Goal: Communication & Community: Answer question/provide support

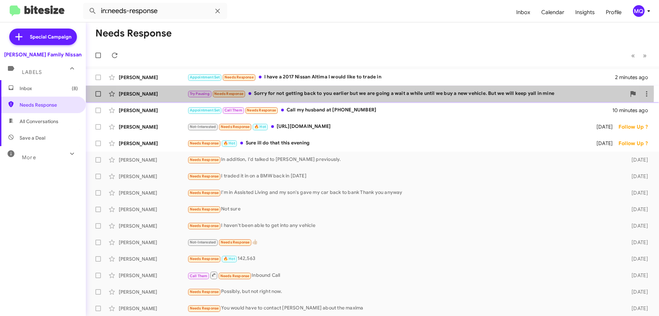
click at [341, 93] on div "Try Pausing Needs Response Sorry for not getting back to you earlier but we are…" at bounding box center [406, 94] width 439 height 8
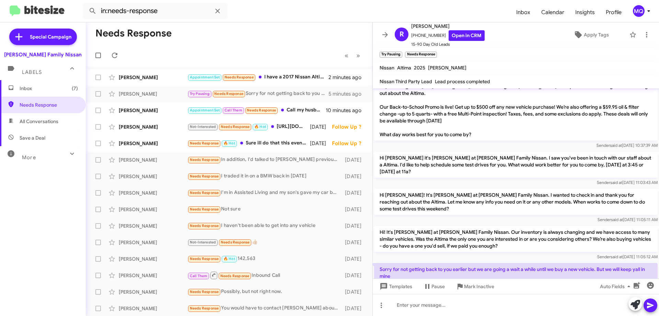
scroll to position [260, 0]
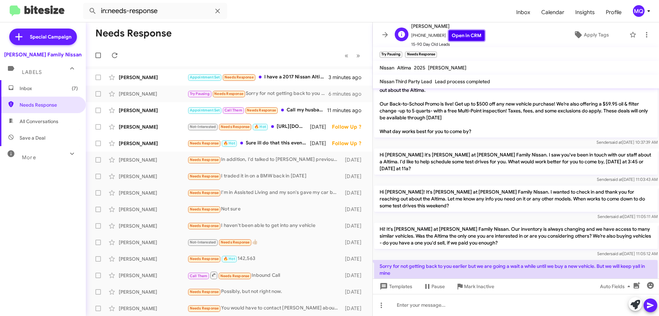
click at [450, 36] on link "Open in CRM" at bounding box center [467, 35] width 36 height 11
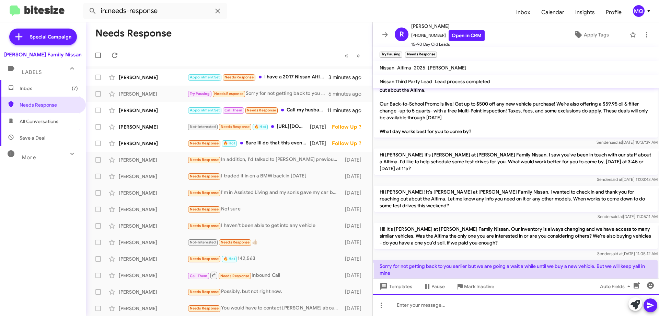
click at [403, 306] on div at bounding box center [516, 305] width 286 height 22
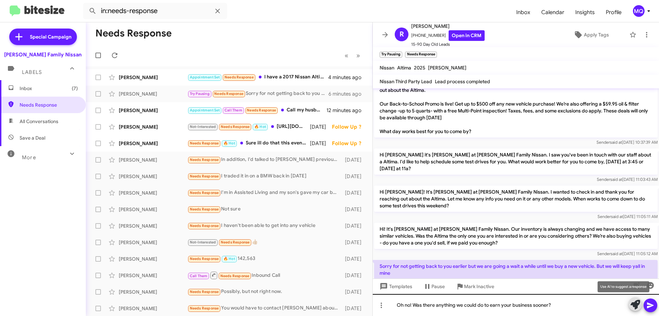
click at [629, 297] on button at bounding box center [636, 304] width 14 height 14
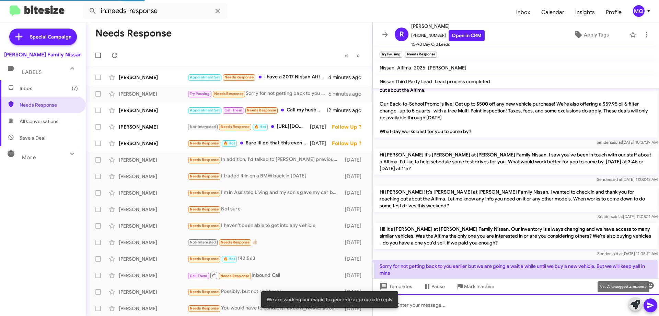
click at [440, 306] on div at bounding box center [516, 305] width 286 height 22
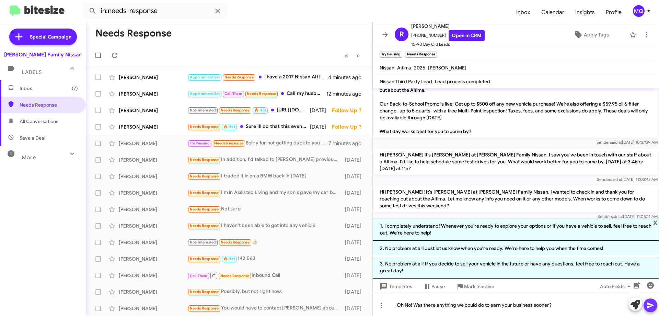
click at [654, 308] on icon at bounding box center [651, 305] width 8 height 8
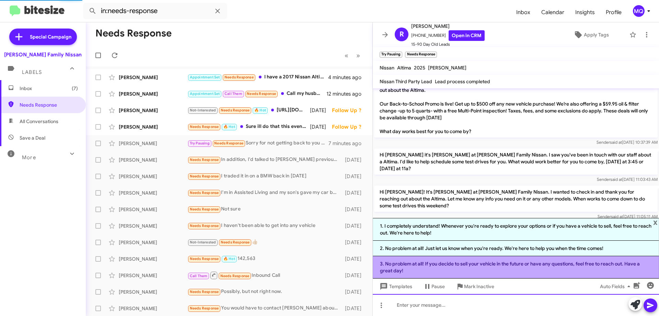
scroll to position [0, 0]
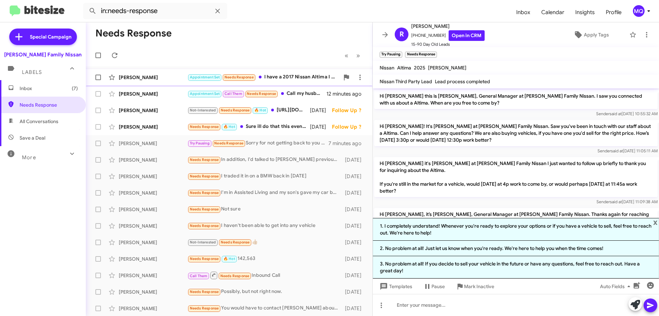
click at [300, 75] on div "Appointment Set Needs Response I have a 2017 Nissan Altima I would like to trad…" at bounding box center [263, 77] width 152 height 8
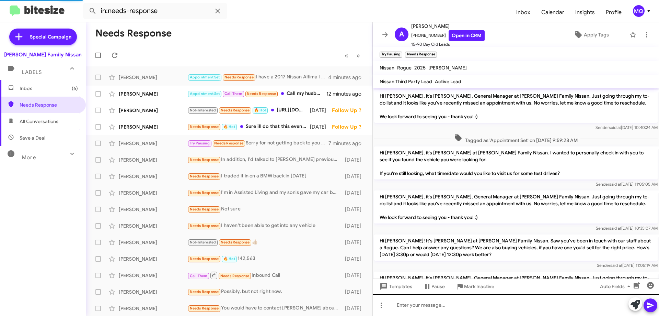
scroll to position [541, 0]
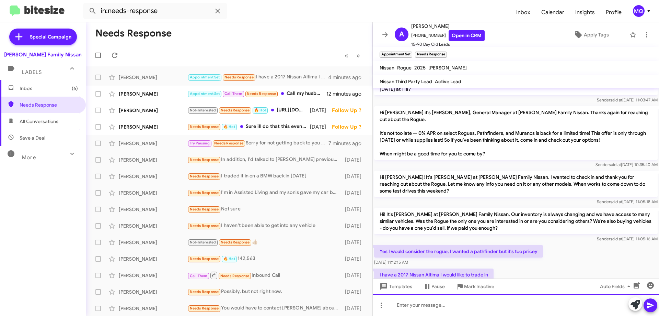
click at [452, 307] on div at bounding box center [516, 305] width 286 height 22
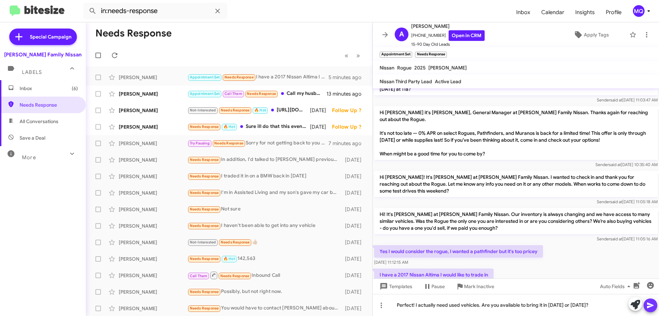
click at [650, 304] on icon at bounding box center [650, 305] width 7 height 6
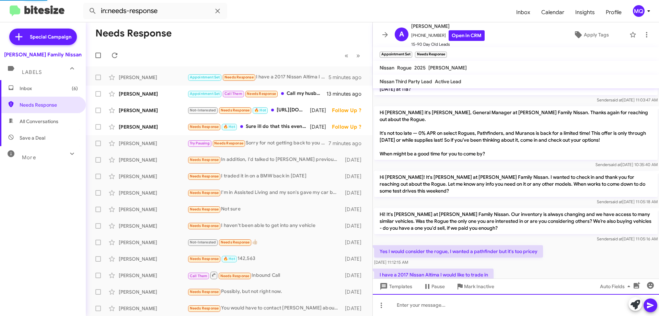
scroll to position [0, 0]
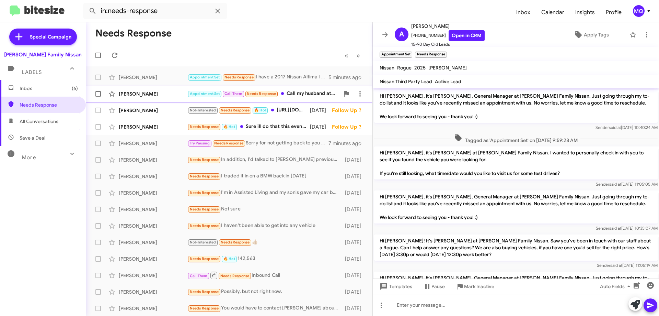
click at [284, 96] on div "Appointment Set Call Them Needs Response Call my husband at [PHONE_NUMBER]" at bounding box center [263, 94] width 152 height 8
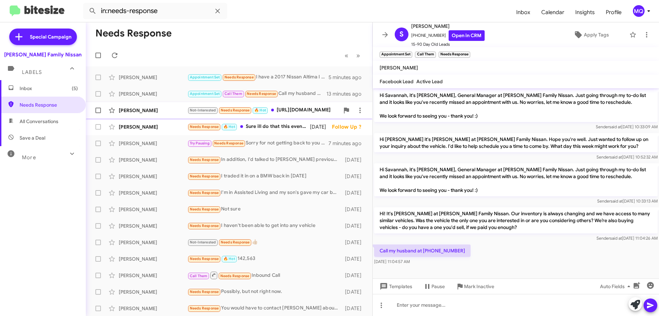
click at [285, 107] on div "Not-Interested Needs Response 🔥 Hot [URL][DOMAIN_NAME]" at bounding box center [263, 110] width 152 height 8
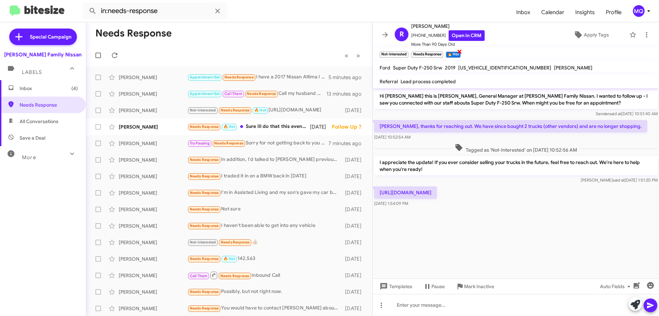
click at [460, 51] on span "×" at bounding box center [459, 51] width 5 height 8
click at [444, 50] on span "×" at bounding box center [442, 51] width 5 height 8
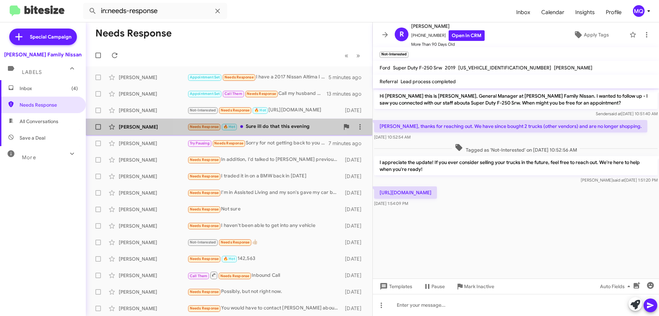
click at [264, 129] on div "Needs Response 🔥 Hot Sure ill do that this evening" at bounding box center [263, 127] width 152 height 8
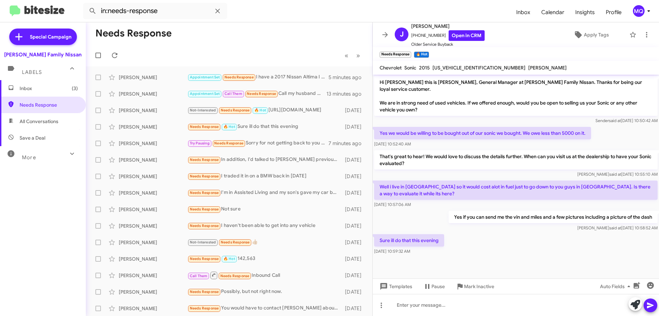
click at [42, 86] on span "Inbox (3)" at bounding box center [49, 88] width 58 height 7
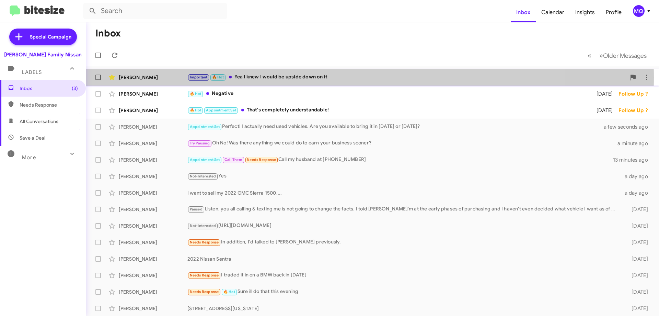
click at [261, 77] on div "Important 🔥 Hot Yea I knew I would be upside down on it" at bounding box center [406, 77] width 439 height 8
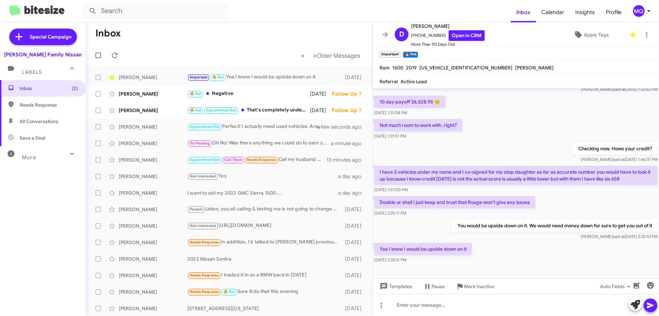
scroll to position [366, 0]
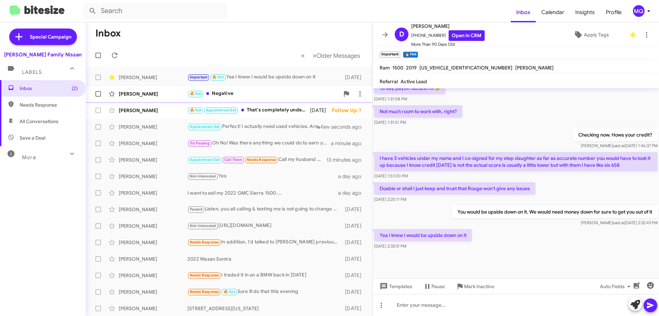
click at [248, 91] on div "🔥 Hot Negative" at bounding box center [263, 94] width 152 height 8
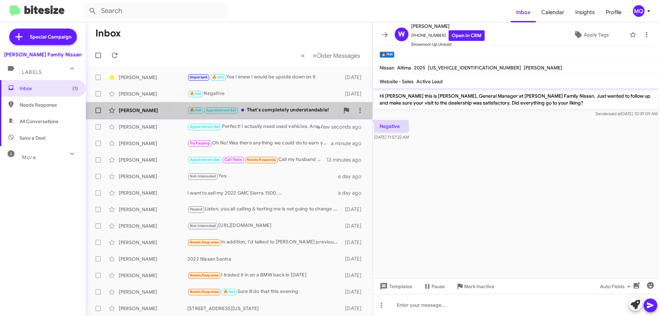
click at [285, 112] on div "🔥 Hot Appointment Set That's completely understandable!" at bounding box center [263, 110] width 152 height 8
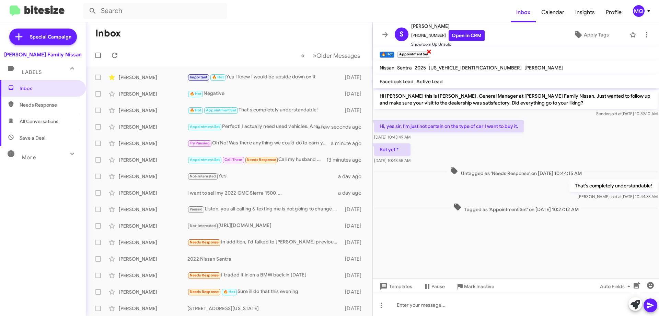
click at [429, 51] on span "×" at bounding box center [428, 51] width 5 height 8
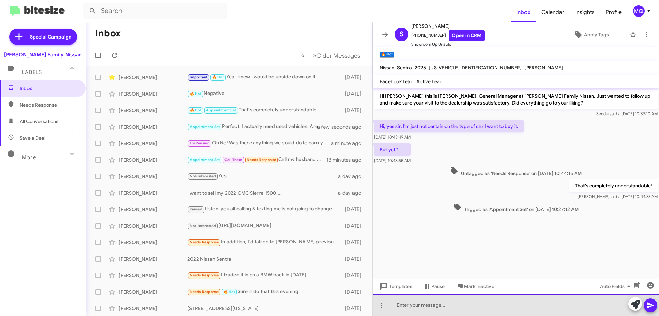
click at [432, 305] on div at bounding box center [516, 305] width 286 height 22
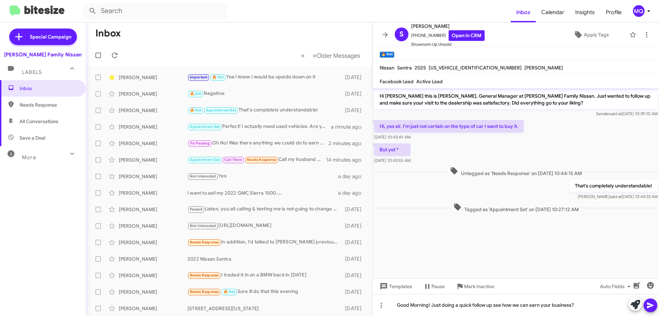
click at [648, 303] on icon at bounding box center [650, 305] width 7 height 6
click at [277, 77] on div "Important 🔥 Hot Yea I knew I would be upside down on it" at bounding box center [263, 77] width 152 height 8
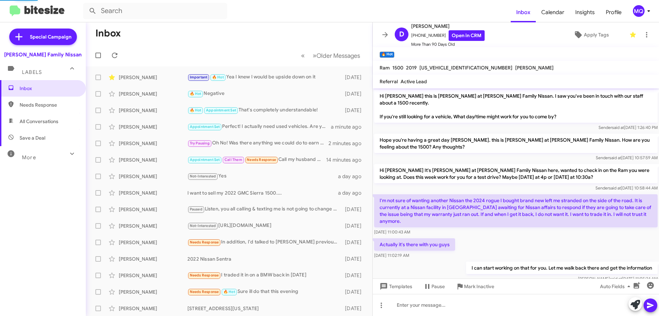
scroll to position [366, 0]
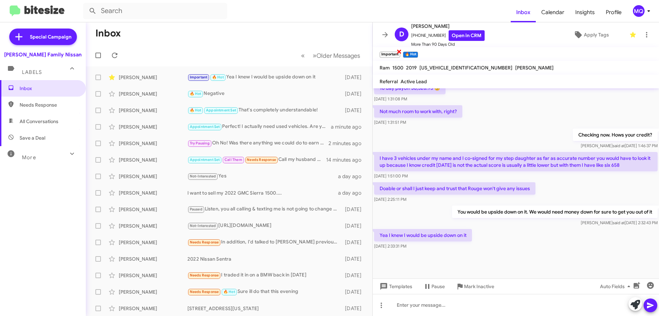
click at [398, 50] on span "×" at bounding box center [399, 51] width 5 height 8
click at [393, 52] on span "×" at bounding box center [393, 51] width 5 height 8
click at [269, 133] on div "[PERSON_NAME] Appointment Set Perfect! I actually need used vehicles. Are you a…" at bounding box center [229, 127] width 276 height 14
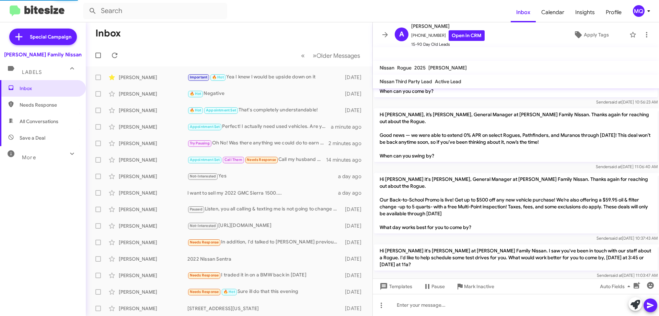
scroll to position [567, 0]
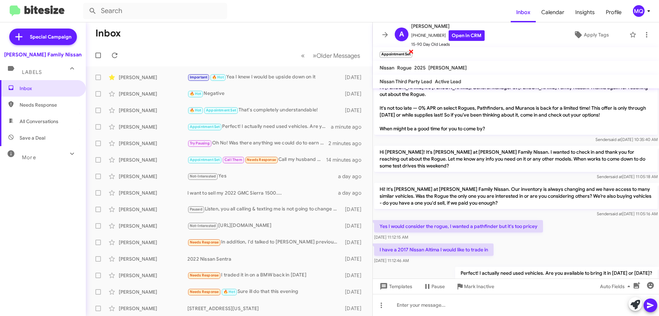
click at [412, 52] on span "×" at bounding box center [411, 51] width 5 height 8
click at [454, 34] on link "Open in CRM" at bounding box center [467, 35] width 36 height 11
click at [48, 118] on span "All Conversations" at bounding box center [39, 121] width 39 height 7
type input "in:all-conversations"
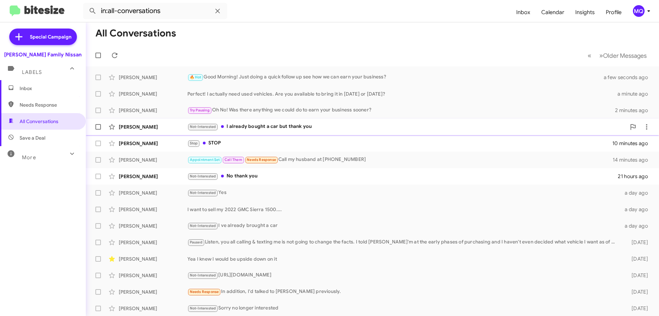
click at [285, 127] on div "Not-Interested I already bought a car but thank you" at bounding box center [406, 127] width 439 height 8
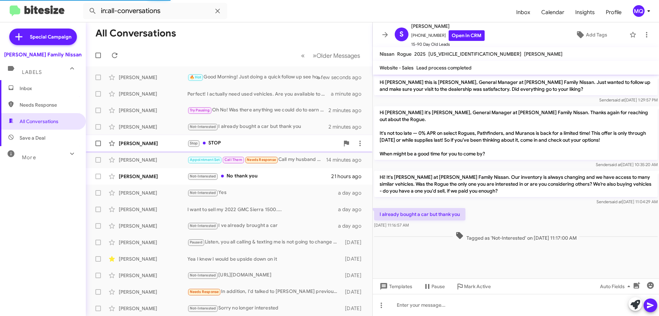
click at [278, 139] on div "Stop STOP" at bounding box center [263, 143] width 152 height 8
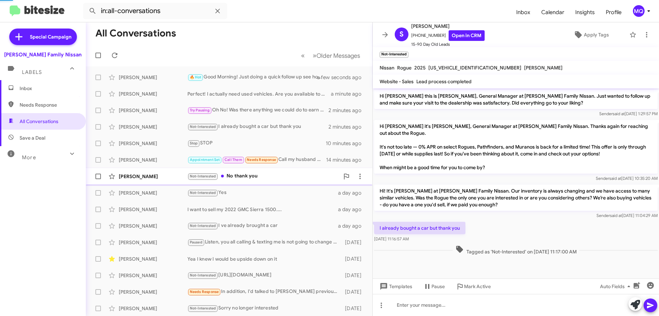
scroll to position [221, 0]
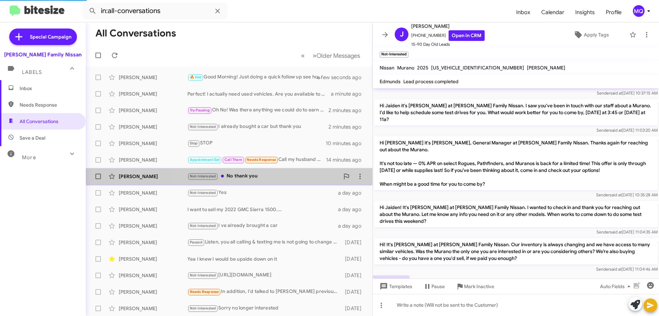
click at [274, 171] on div "[PERSON_NAME] Not-Interested No thank you 21 hours ago" at bounding box center [229, 176] width 276 height 14
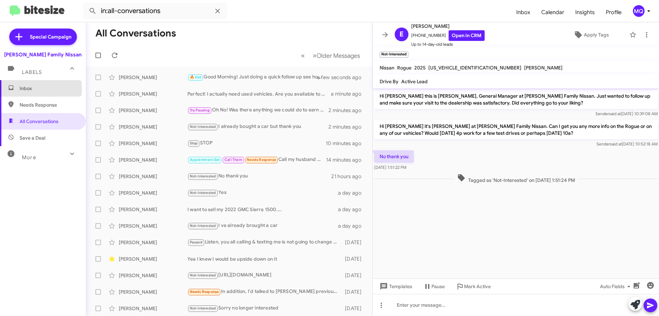
click at [41, 89] on span "Inbox" at bounding box center [49, 88] width 58 height 7
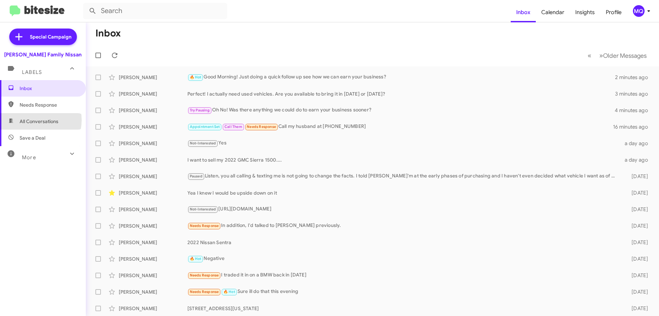
click at [34, 120] on span "All Conversations" at bounding box center [39, 121] width 39 height 7
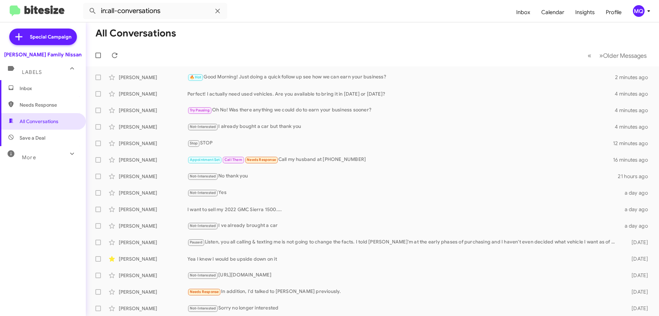
click at [69, 103] on span "Needs Response" at bounding box center [49, 104] width 58 height 7
type input "in:needs-response"
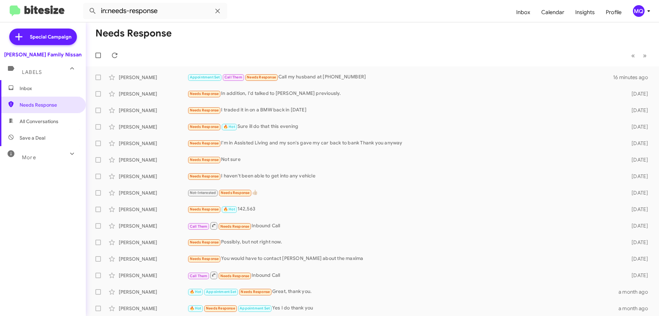
click at [43, 90] on span "Inbox" at bounding box center [49, 88] width 58 height 7
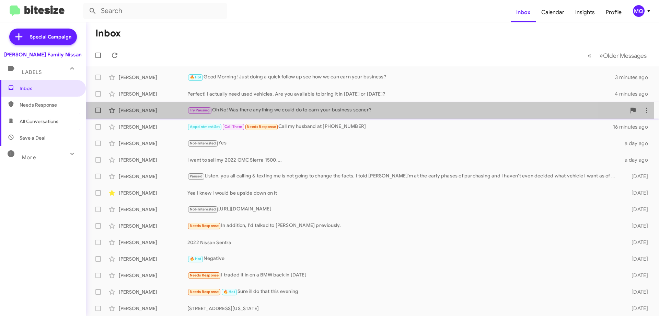
click at [277, 115] on div "[PERSON_NAME] Try Pausing Oh No! Was there anything we could do to earn your bu…" at bounding box center [372, 110] width 562 height 14
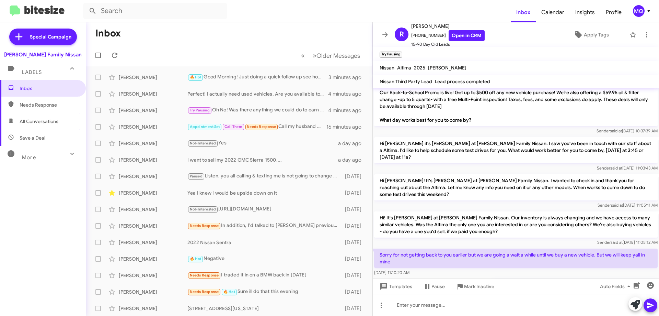
scroll to position [285, 0]
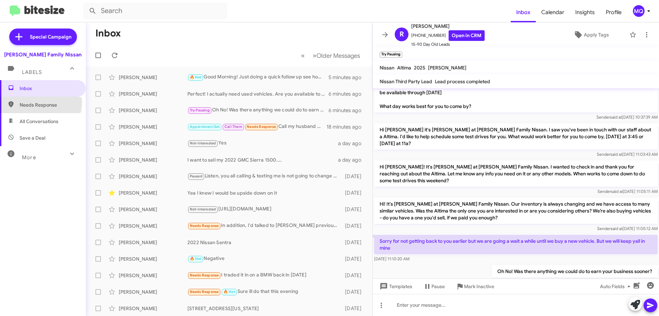
click at [30, 102] on span "Needs Response" at bounding box center [49, 104] width 58 height 7
type input "in:needs-response"
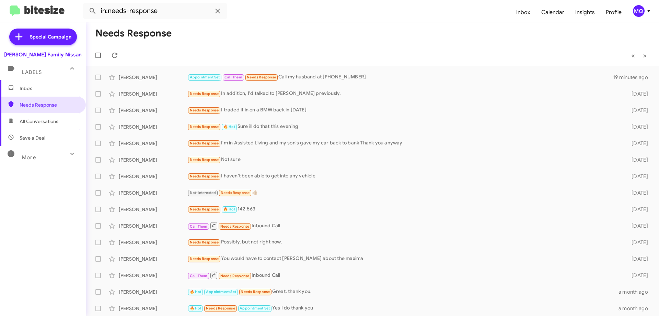
click at [32, 91] on span "Inbox" at bounding box center [49, 88] width 58 height 7
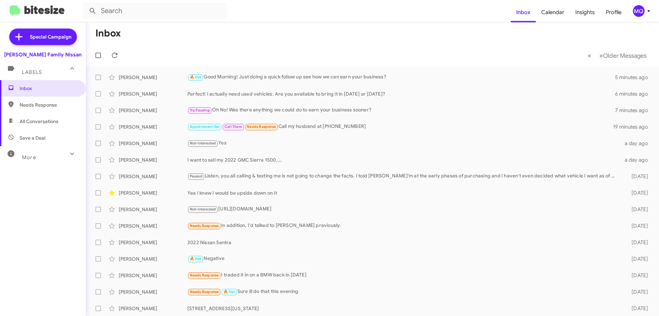
click at [34, 120] on span "All Conversations" at bounding box center [39, 121] width 39 height 7
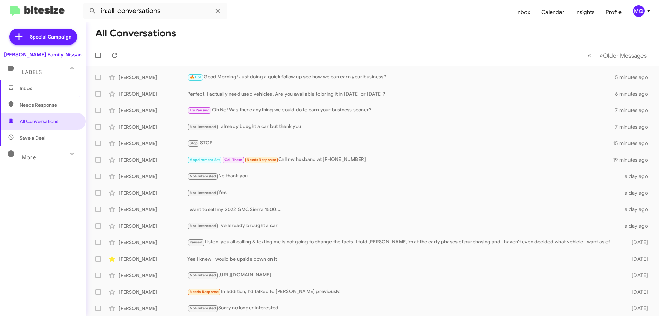
click at [31, 137] on span "Save a Deal" at bounding box center [33, 137] width 26 height 7
type input "in:not-interested"
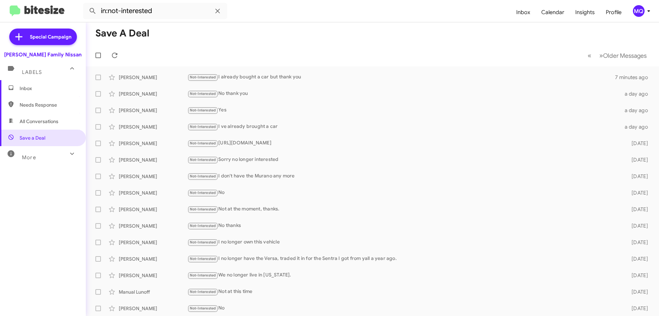
click at [23, 85] on span "Inbox" at bounding box center [49, 88] width 58 height 7
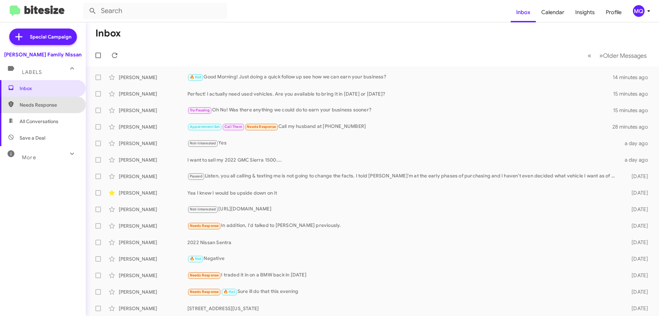
click at [42, 103] on span "Needs Response" at bounding box center [49, 104] width 58 height 7
type input "in:needs-response"
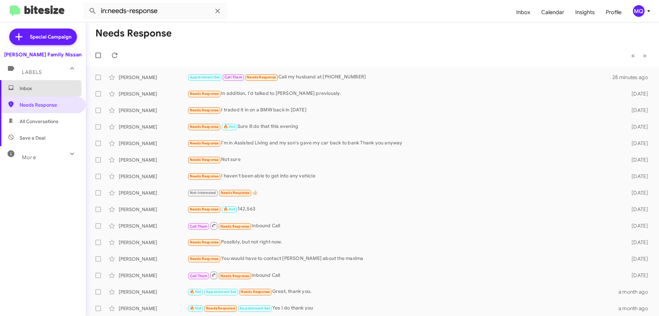
click at [38, 88] on span "Inbox" at bounding box center [49, 88] width 58 height 7
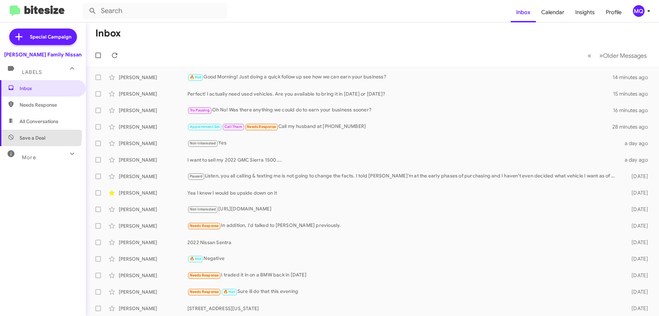
click at [27, 134] on span "Save a Deal" at bounding box center [33, 137] width 26 height 7
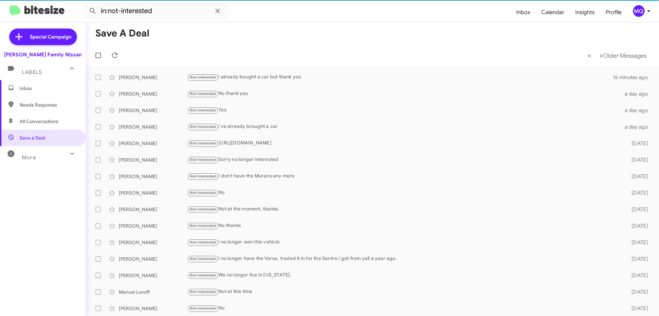
click at [42, 123] on span "All Conversations" at bounding box center [39, 121] width 39 height 7
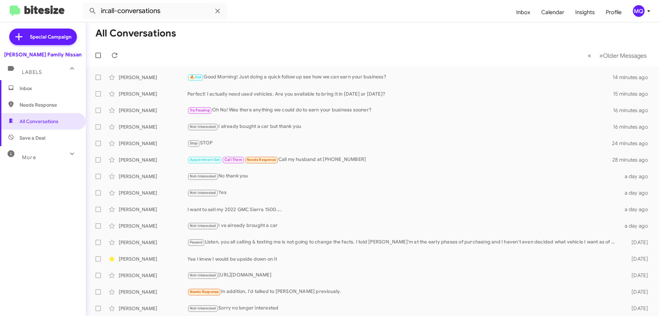
click at [32, 152] on div "More" at bounding box center [35, 154] width 61 height 13
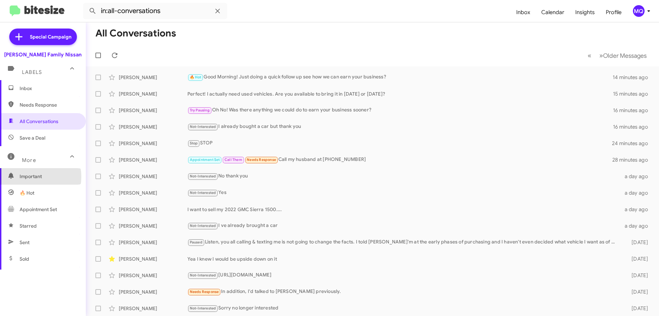
click at [31, 176] on span "Important" at bounding box center [49, 176] width 58 height 7
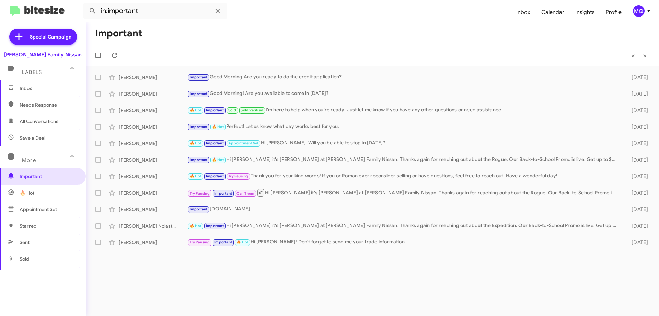
click at [35, 189] on span "🔥 Hot" at bounding box center [43, 192] width 86 height 16
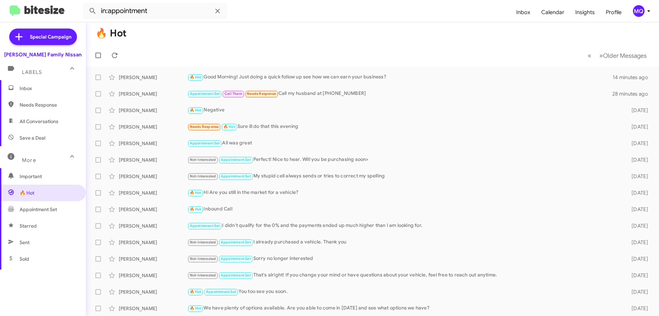
click at [32, 106] on span "Needs Response" at bounding box center [49, 104] width 58 height 7
type input "in:needs-response"
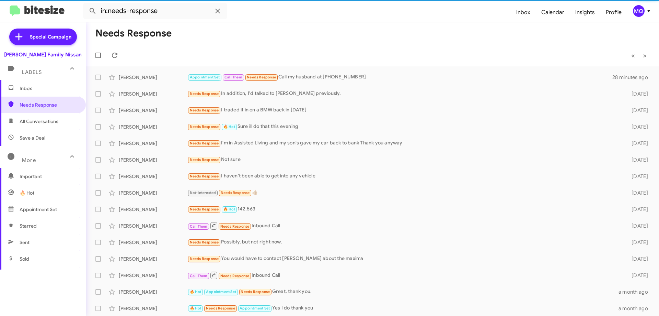
click at [35, 91] on span "Inbox" at bounding box center [49, 88] width 58 height 7
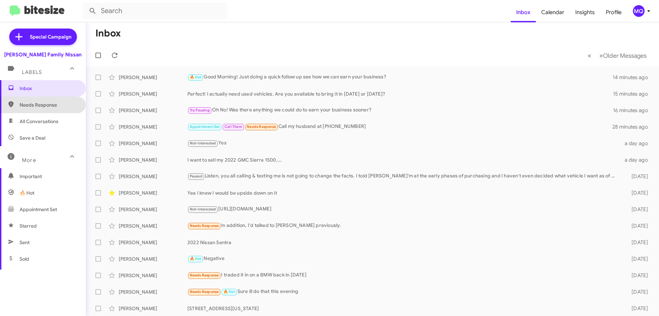
click at [54, 112] on span "Needs Response" at bounding box center [43, 104] width 86 height 16
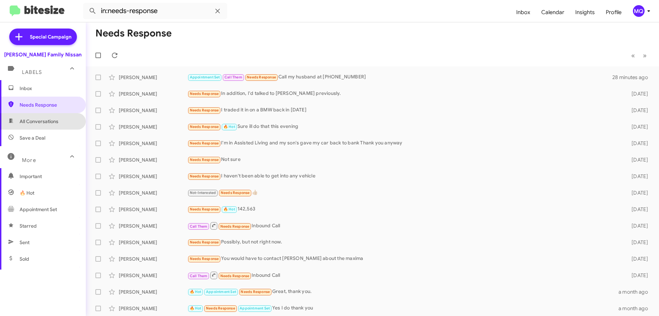
click at [45, 124] on span "All Conversations" at bounding box center [39, 121] width 39 height 7
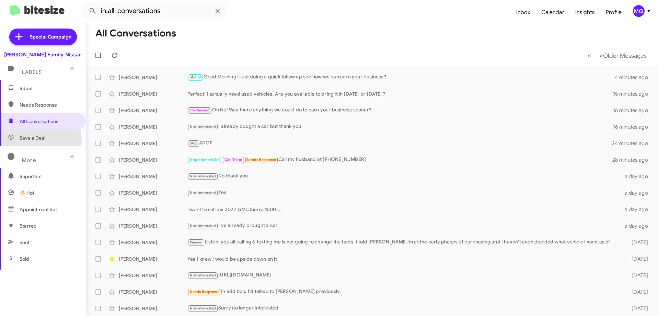
click at [28, 140] on span "Save a Deal" at bounding box center [33, 137] width 26 height 7
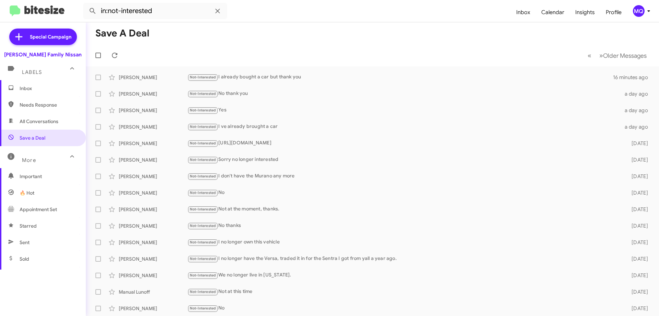
click at [36, 162] on div "More" at bounding box center [35, 157] width 61 height 13
click at [36, 160] on div "More" at bounding box center [35, 154] width 61 height 13
click at [32, 182] on span "Important" at bounding box center [43, 176] width 86 height 16
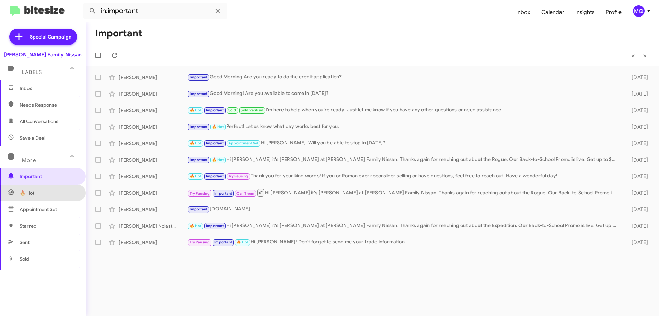
click at [44, 194] on span "🔥 Hot" at bounding box center [43, 192] width 86 height 16
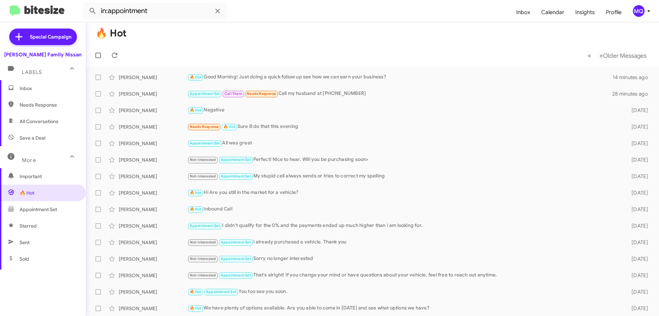
click at [46, 212] on span "Appointment Set" at bounding box center [38, 209] width 37 height 7
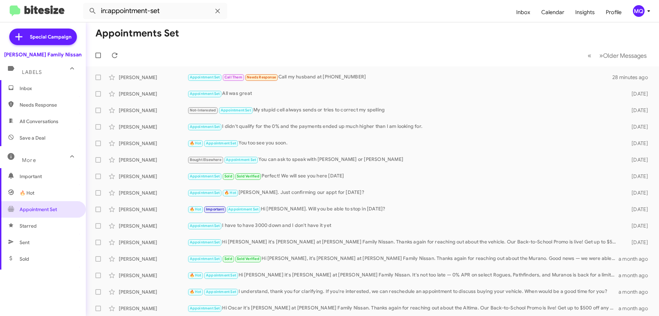
click at [38, 226] on span "Starred" at bounding box center [43, 225] width 86 height 16
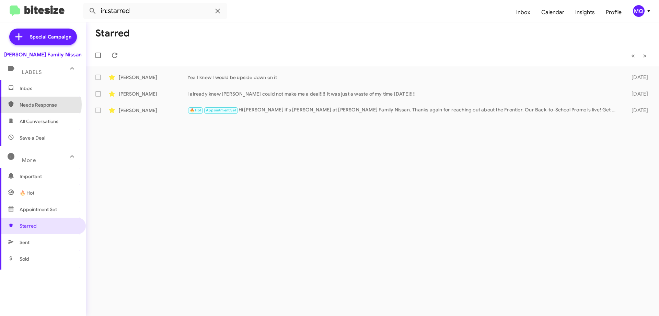
click at [39, 104] on span "Needs Response" at bounding box center [49, 104] width 58 height 7
type input "in:needs-response"
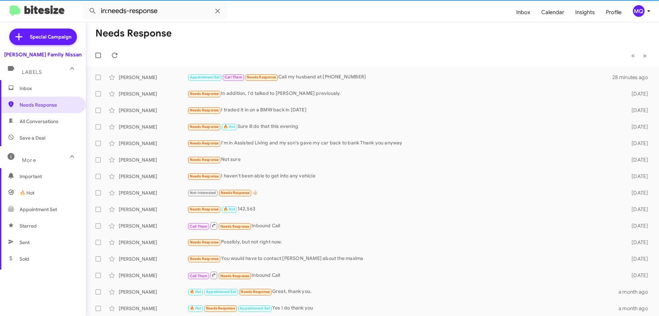
click at [36, 87] on span "Inbox" at bounding box center [49, 88] width 58 height 7
